Goal: Task Accomplishment & Management: Manage account settings

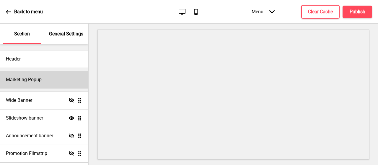
click at [35, 81] on h4 "Marketing Popup" at bounding box center [24, 80] width 36 height 6
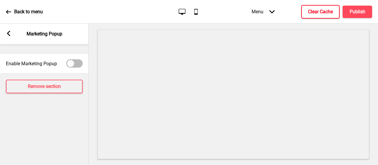
click at [315, 10] on h4 "Clear Cache" at bounding box center [320, 12] width 25 height 6
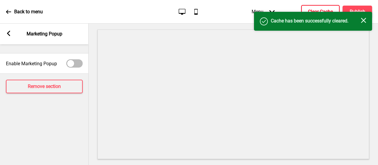
click at [357, 12] on div "Success Cache has been successfully cleared. Close" at bounding box center [313, 21] width 118 height 19
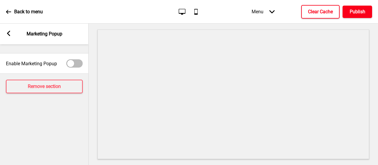
click at [358, 12] on h4 "Publish" at bounding box center [358, 12] width 16 height 6
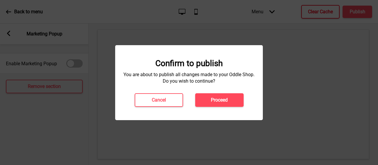
click at [224, 93] on div "Confirm to publish You are about to publish all changes made to your Oddle Shop…" at bounding box center [189, 82] width 136 height 48
click at [217, 107] on div "Confirm to publish You are about to publish all changes made to your Oddle Shop…" at bounding box center [189, 82] width 148 height 75
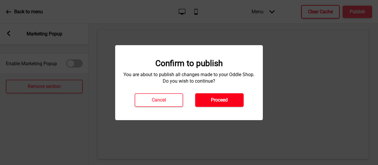
click at [210, 101] on button "Proceed" at bounding box center [219, 100] width 48 height 14
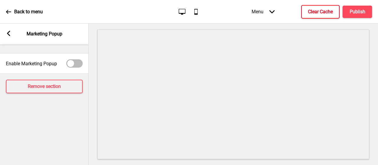
click at [12, 34] on div "Arrow left Marketing Popup" at bounding box center [44, 34] width 89 height 21
click at [11, 33] on rect at bounding box center [8, 33] width 5 height 5
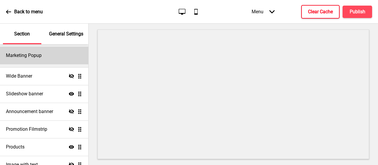
scroll to position [25, 0]
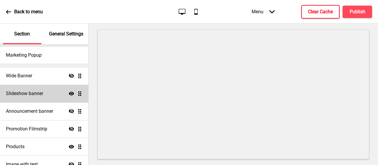
click at [28, 92] on h4 "Slideshow banner" at bounding box center [24, 93] width 37 height 6
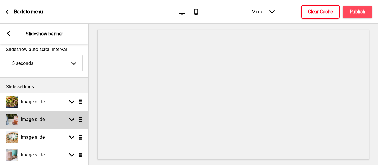
scroll to position [34, 0]
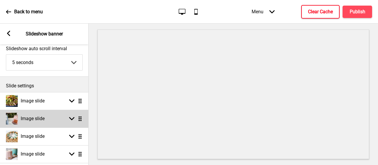
click at [36, 123] on div "Image slide" at bounding box center [25, 119] width 39 height 12
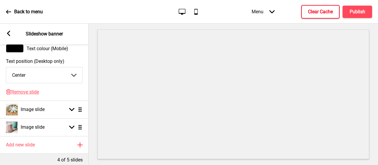
scroll to position [438, 0]
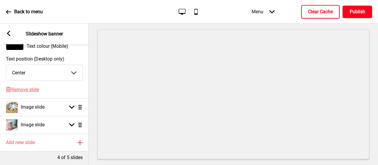
type input "New Merchandise"
click at [359, 11] on h4 "Publish" at bounding box center [358, 12] width 16 height 6
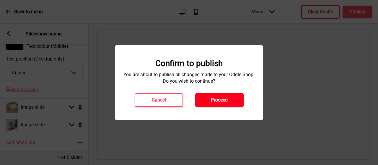
click at [224, 99] on h4 "Proceed" at bounding box center [219, 100] width 17 height 6
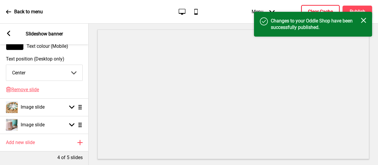
click at [321, 10] on h4 "Clear Cache" at bounding box center [320, 12] width 25 height 6
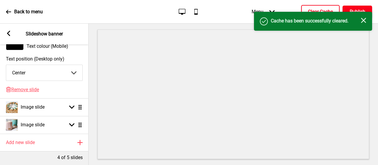
click at [347, 9] on button "Publish" at bounding box center [358, 12] width 30 height 12
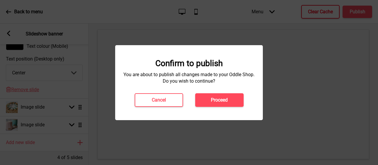
click at [219, 107] on button "Proceed" at bounding box center [219, 100] width 48 height 14
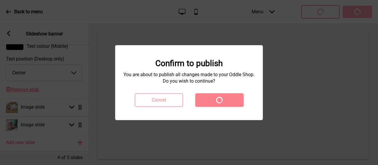
click at [217, 104] on div "Confirm to publish You are about to publish all changes made to your Oddle Shop…" at bounding box center [189, 82] width 148 height 75
